Goal: Answer question/provide support

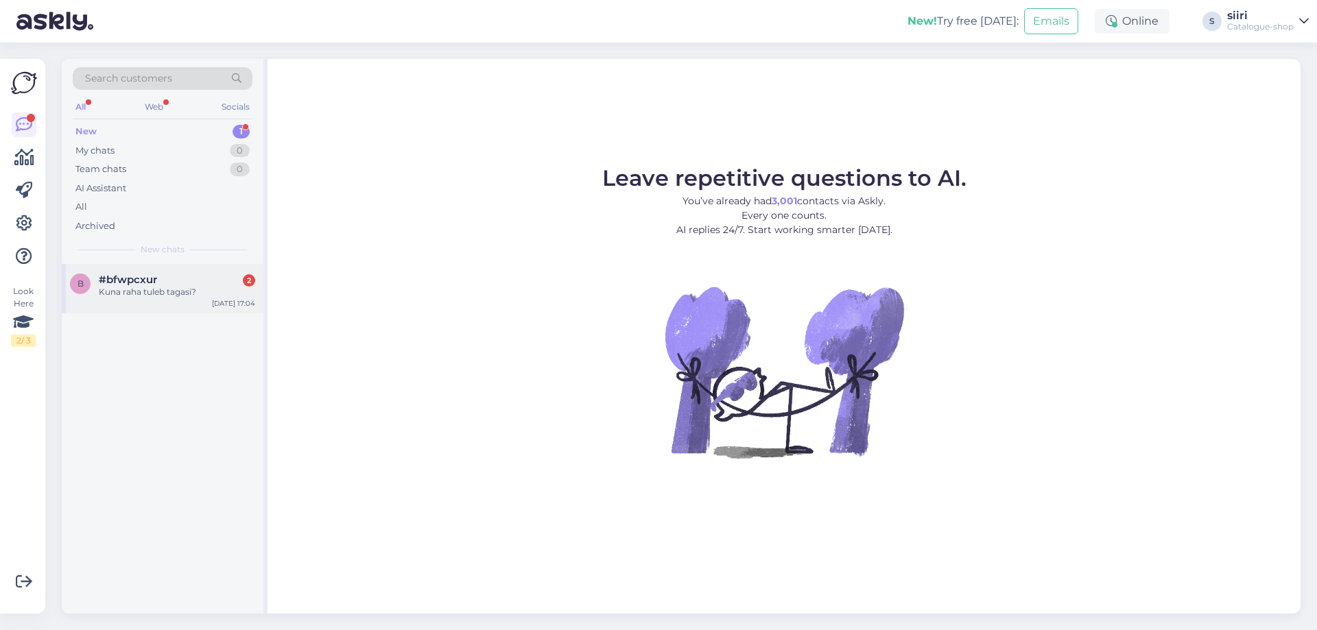
click at [141, 291] on div "Kuna raha tuleb tagasi?" at bounding box center [177, 292] width 156 height 12
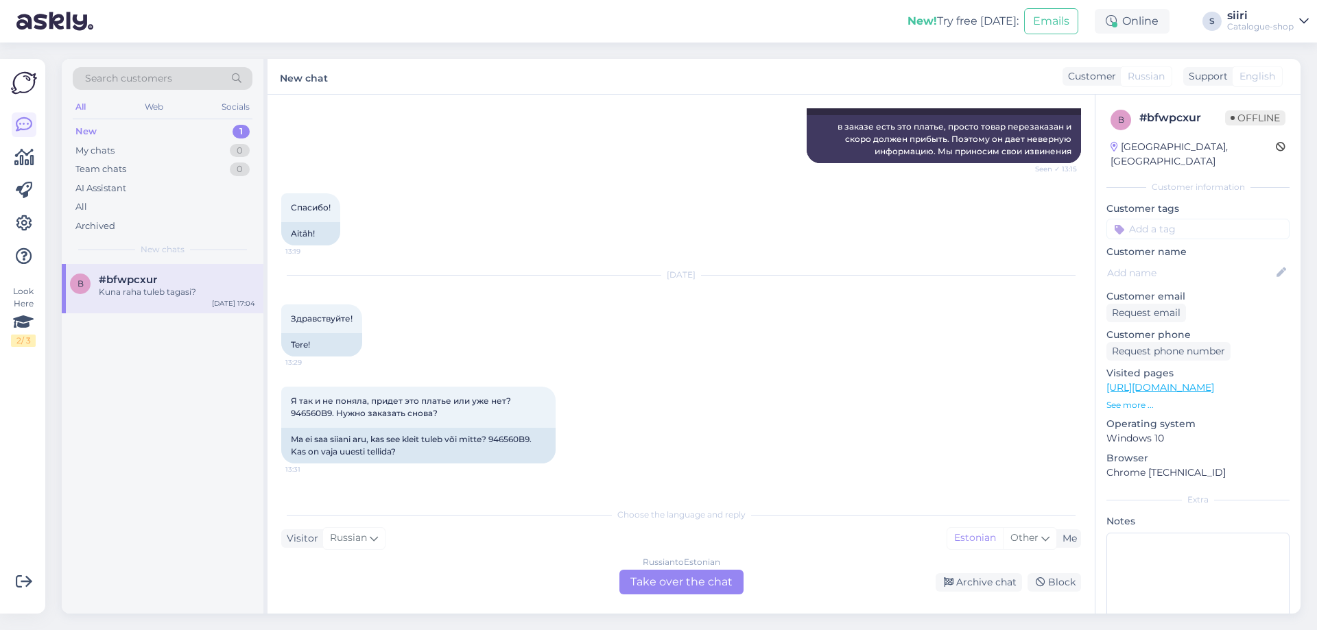
scroll to position [485, 0]
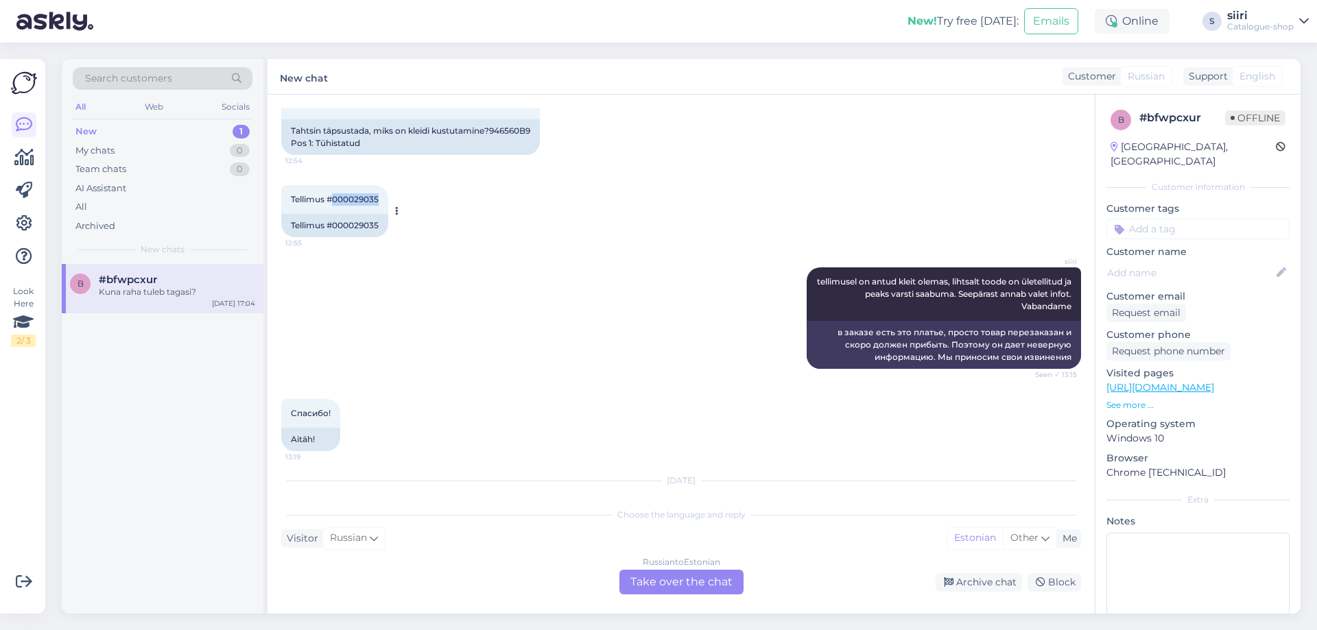
drag, startPoint x: 332, startPoint y: 197, endPoint x: 381, endPoint y: 197, distance: 48.7
click at [381, 197] on div "Tellimus #000029035 12:55" at bounding box center [334, 199] width 107 height 29
copy span "000029035"
click at [121, 520] on div "b #bfwpcxur Kuna raha tuleb tagasi? [DATE] 17:04" at bounding box center [163, 439] width 202 height 350
click at [667, 580] on div "Russian to Estonian Take over the chat" at bounding box center [681, 582] width 124 height 25
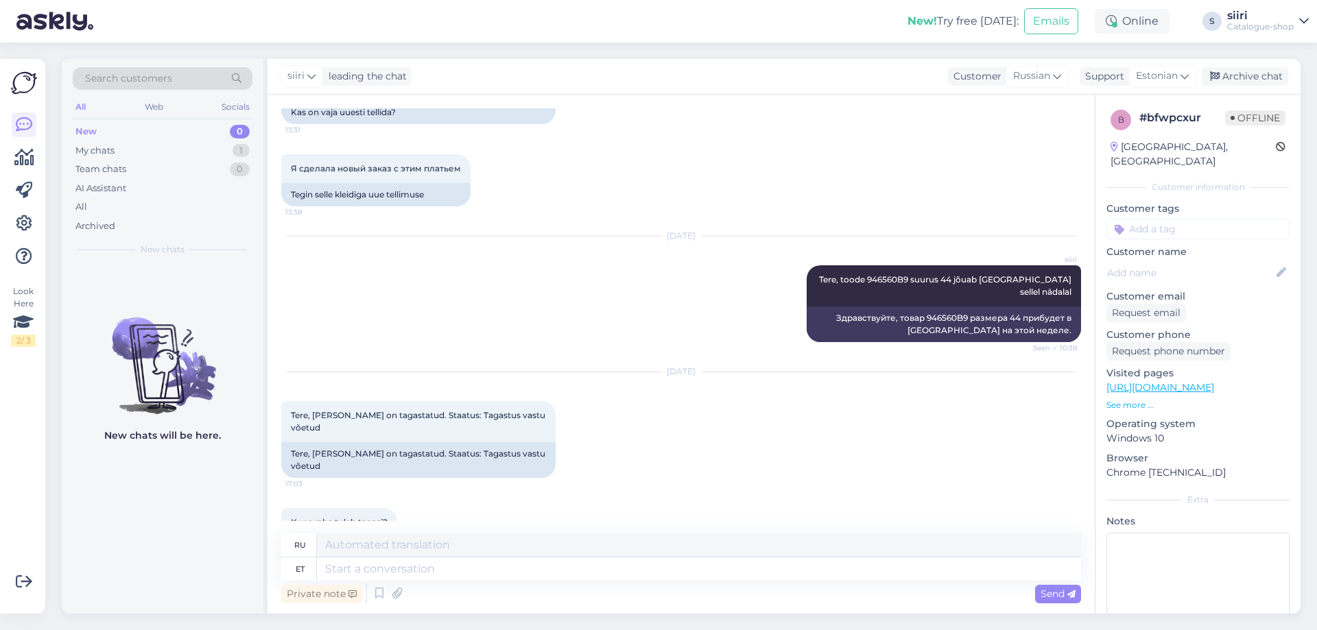
scroll to position [1048, 0]
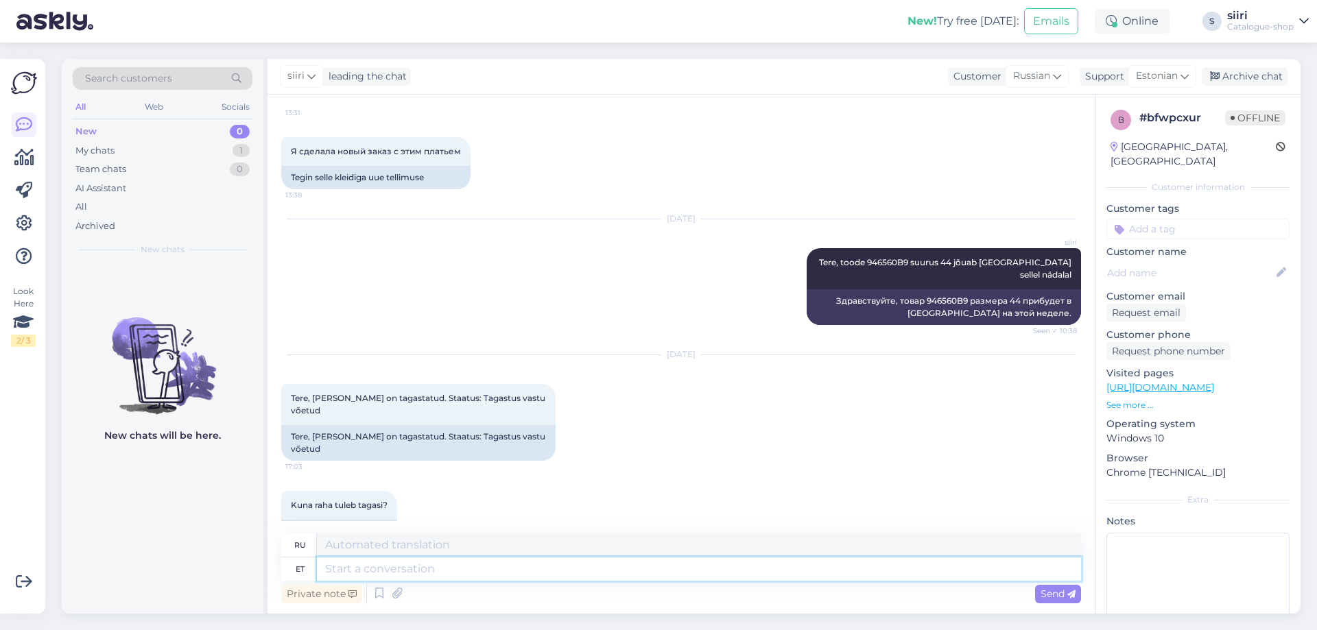
click at [368, 563] on textarea at bounding box center [699, 568] width 764 height 23
type textarea "Tere,"
type textarea "Привет"
type textarea "Tere,"
type textarea "Привет,"
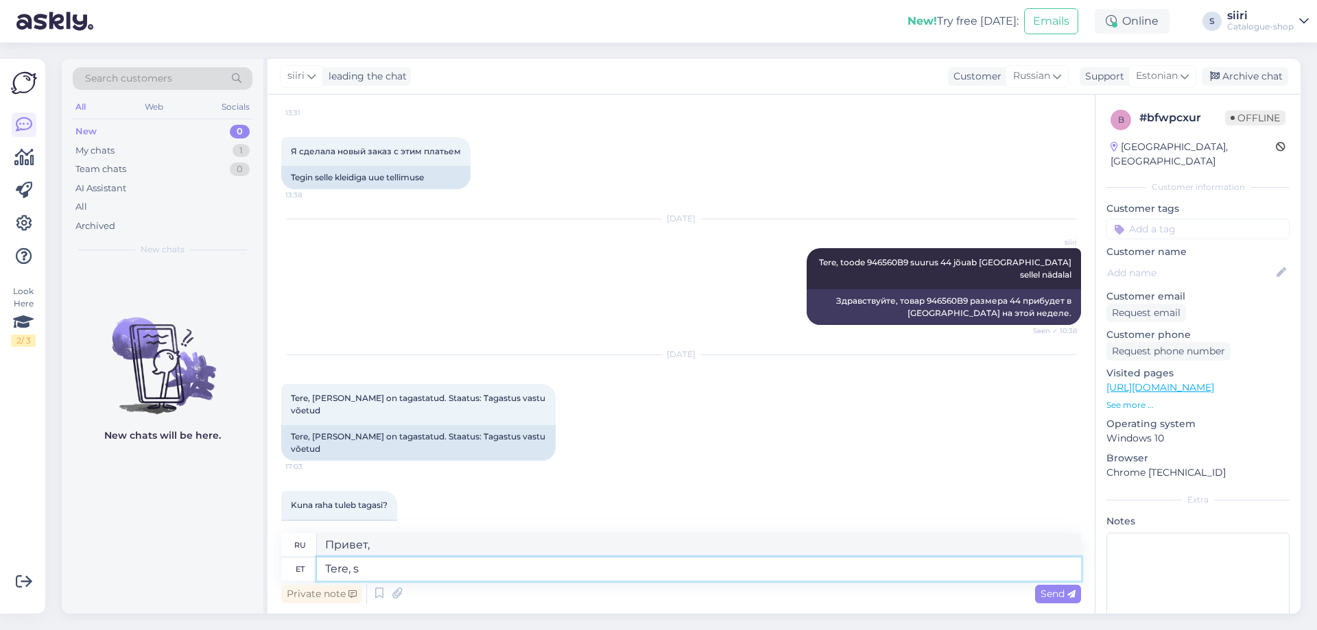
type textarea "Tere, su"
type textarea "Привет, ты"
type textarea "Tere,"
type textarea "Привет,"
type textarea "Tere"
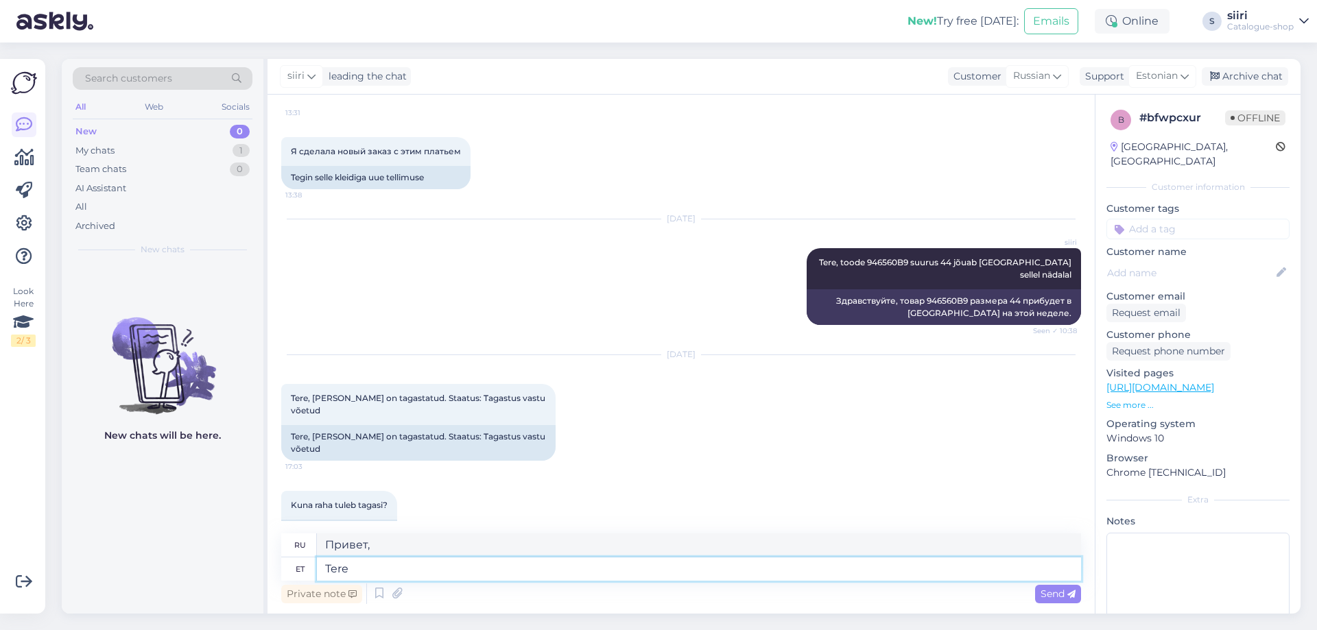
type textarea "Привет"
type textarea "Tere päevast,"
type textarea "Добрый день,"
type textarea "Tere päevast, summa"
type textarea "Добрый день, сума"
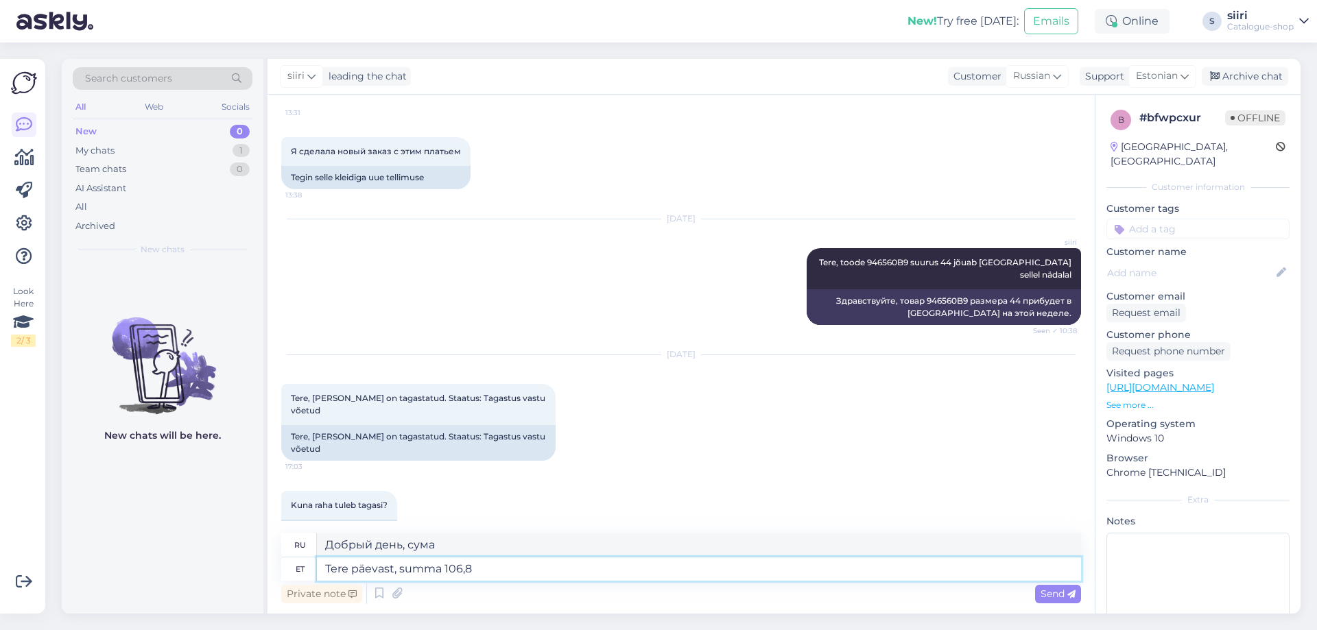
type textarea "Tere päevast, summa 106,80"
type textarea "Добрый день, сумма 106.80"
type textarea "Tere päevast, summa 106,80 €"
type textarea "Добрый день, сумма 106,80 евро"
type textarea "Tere päevast, summa 106,80 € kantakse"
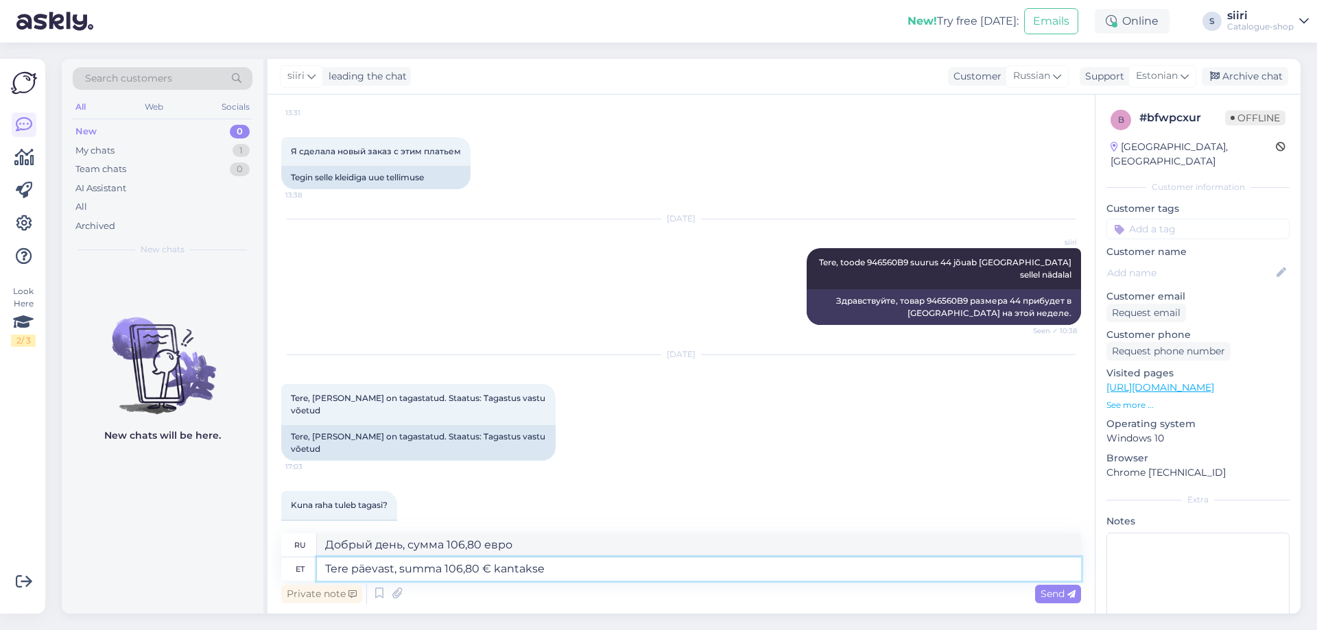
type textarea "Добрый день, сумма в размере 106,80 евро будет переведена."
type textarea "Tere päevast, summa 106,80 € kantakse pangakontole"
type textarea "Добрый день, сумма в размере 106,80 евро будет переведена на банковский счет."
type textarea "Tere päevast, summa 106,80 € kantakse pangakontole lähipäevade"
type textarea "Добрый день, сумма в размере 106,80 евро будет переведена на банковский счет в …"
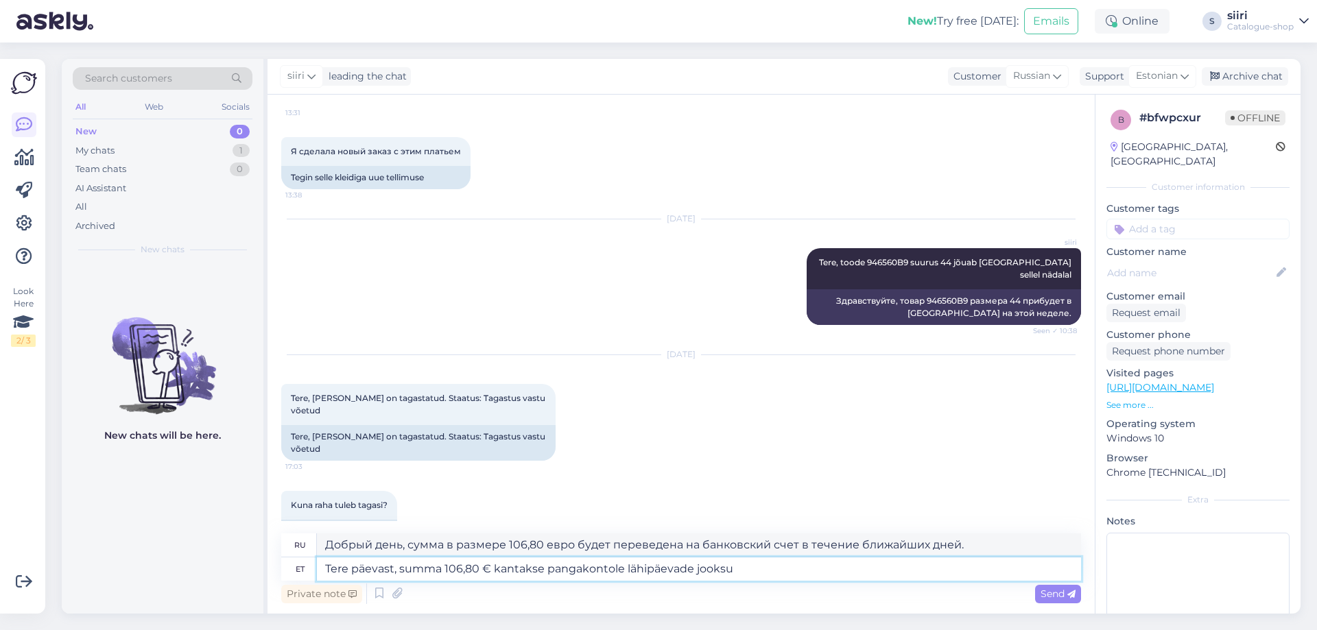
type textarea "Tere päevast, summa 106,80 € kantakse pangakontole lähipäevade jooksul"
type textarea "Добрый день, сумма в размере 106,80 евро будет переведена на ваш банковский сче…"
type textarea "Tere päevast, summa 106,80 € kantakse pangakontole lähipäevade jooksul"
click at [1055, 594] on span "Send" at bounding box center [1057, 594] width 35 height 12
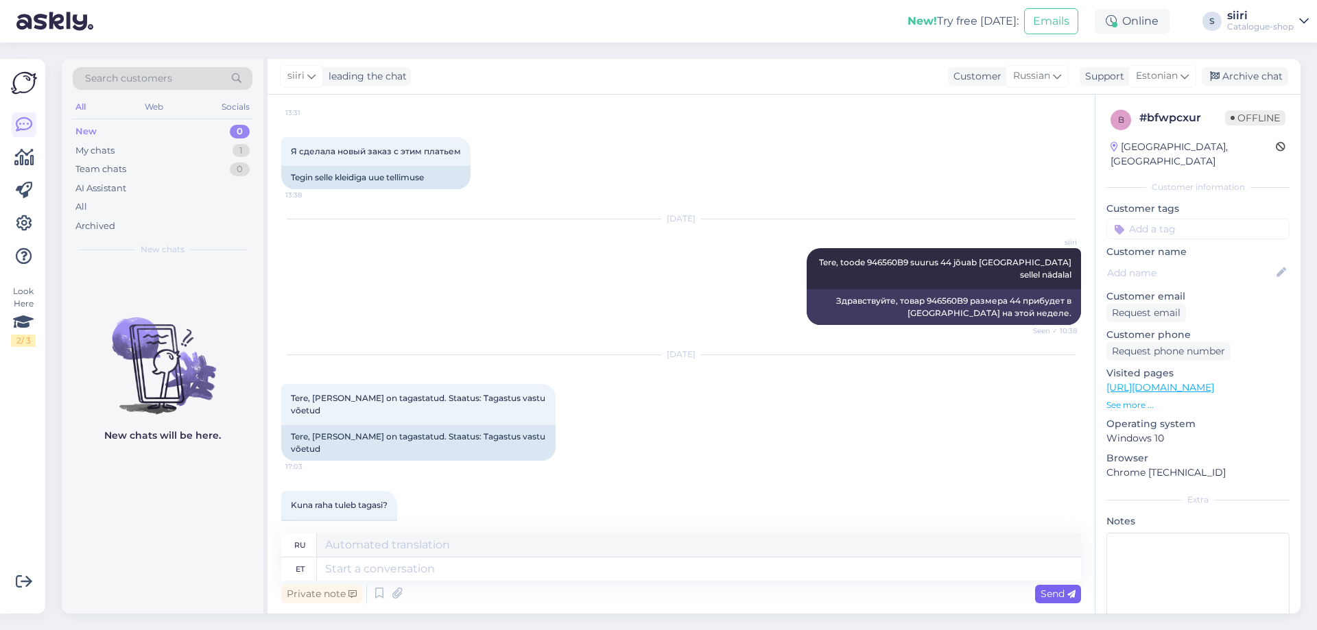
scroll to position [1196, 0]
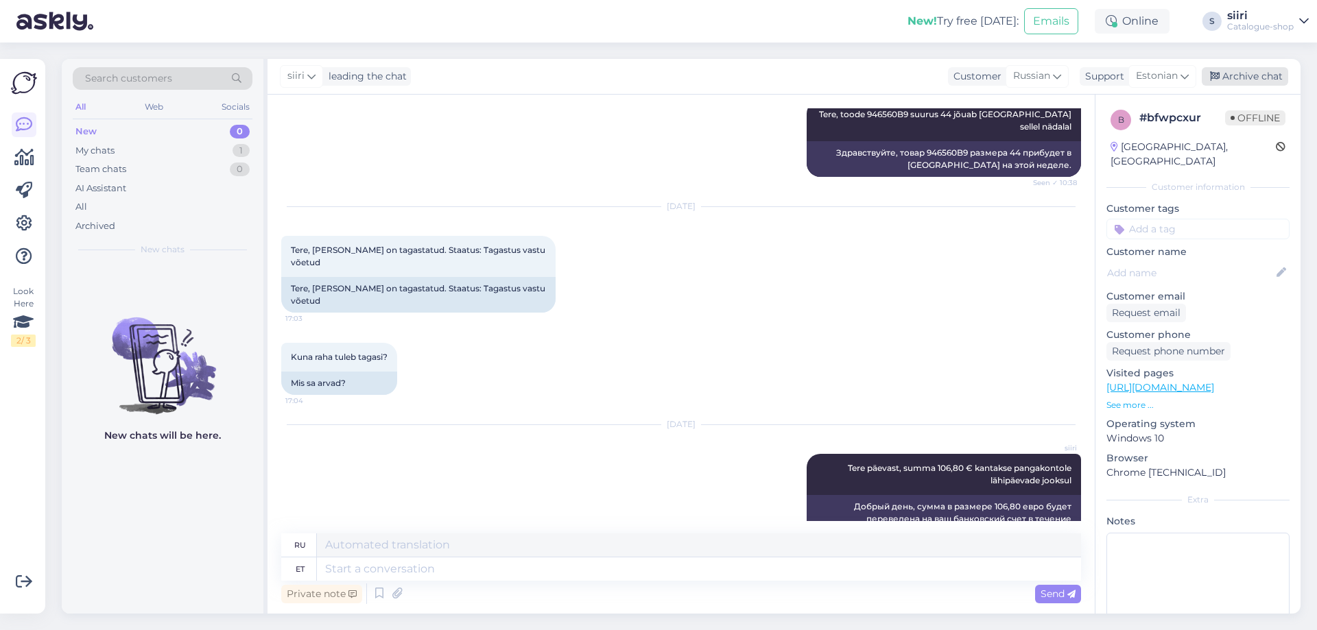
click at [1249, 77] on div "Archive chat" at bounding box center [1244, 76] width 86 height 19
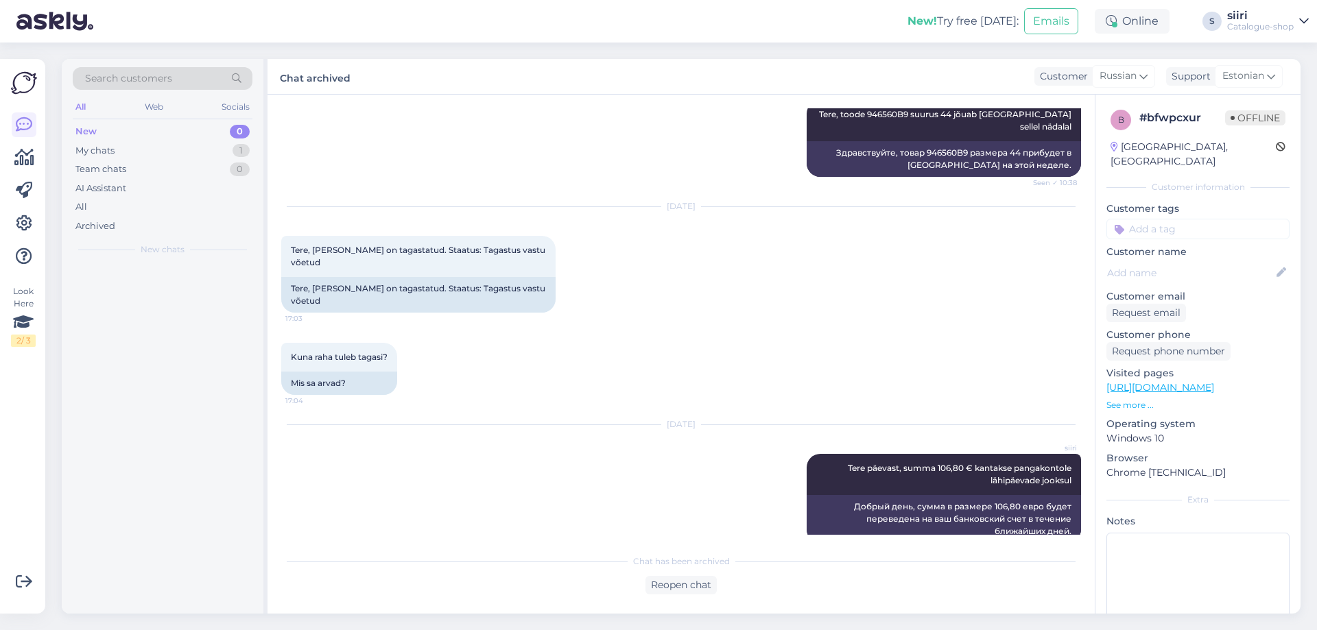
scroll to position [1182, 0]
